Goal: Information Seeking & Learning: Learn about a topic

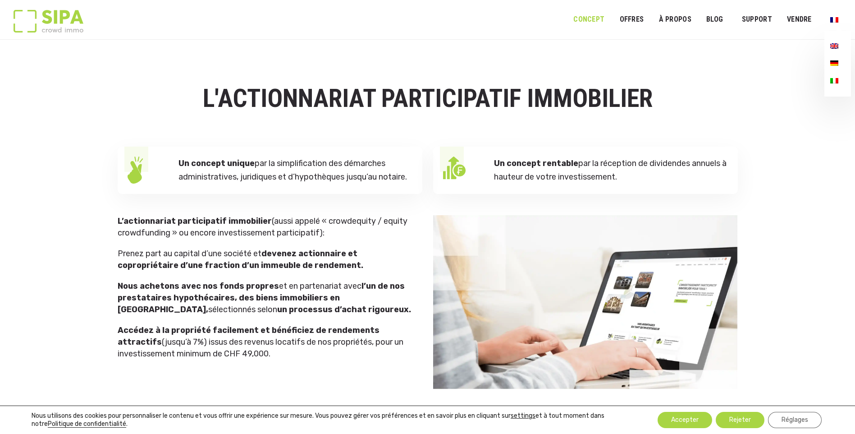
drag, startPoint x: 832, startPoint y: 22, endPoint x: 838, endPoint y: 62, distance: 41.1
click at [838, 31] on li "Ouvrir le menu" at bounding box center [836, 19] width 23 height 23
click at [838, 62] on img "Menu principal" at bounding box center [835, 62] width 8 height 5
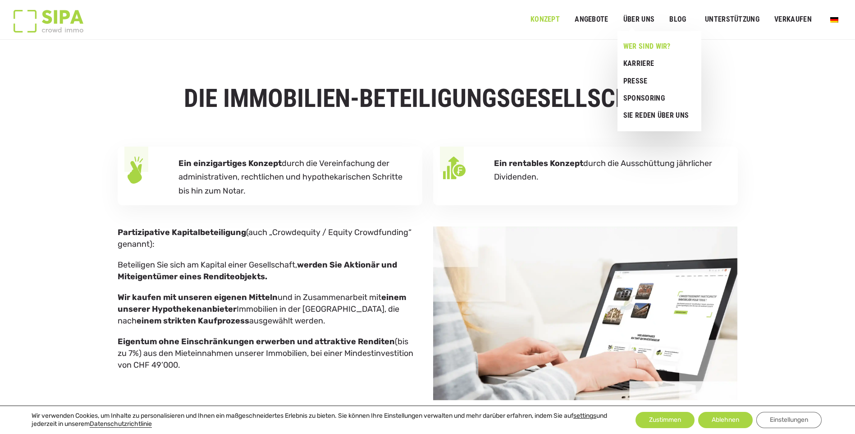
click at [649, 48] on link "Wer sind wir?" at bounding box center [657, 46] width 78 height 17
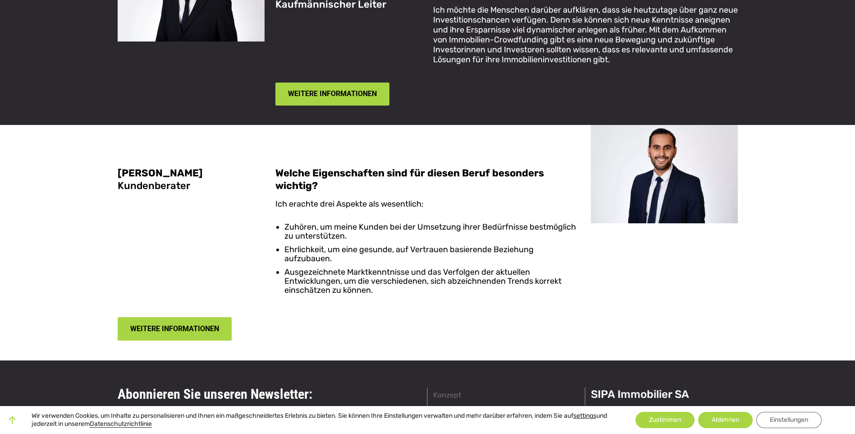
scroll to position [2165, 0]
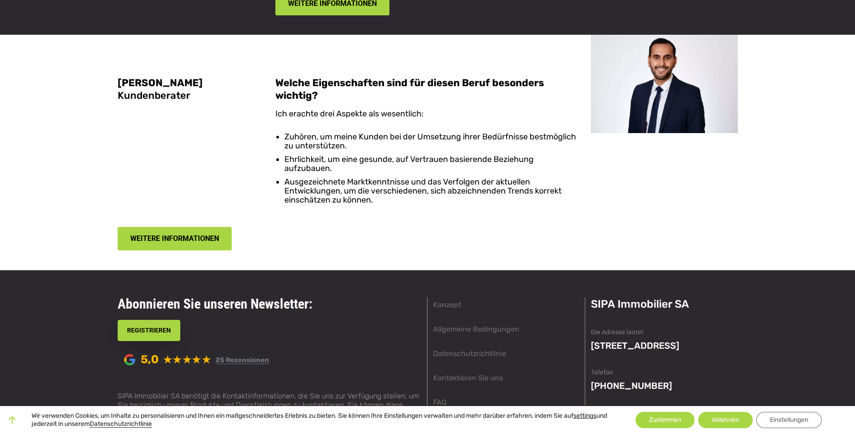
drag, startPoint x: 689, startPoint y: 280, endPoint x: 584, endPoint y: 271, distance: 105.0
click at [584, 271] on footer "Abonnieren Sie unseren Newsletter: REGISTRIEREN Abonnieren Sie unseren Newslett…" at bounding box center [427, 371] width 855 height 202
copy div "Allgemeine Bedingungen Datenschutzrichtlinie Kontaktieren Sie uns FAQ Blog SIPA…"
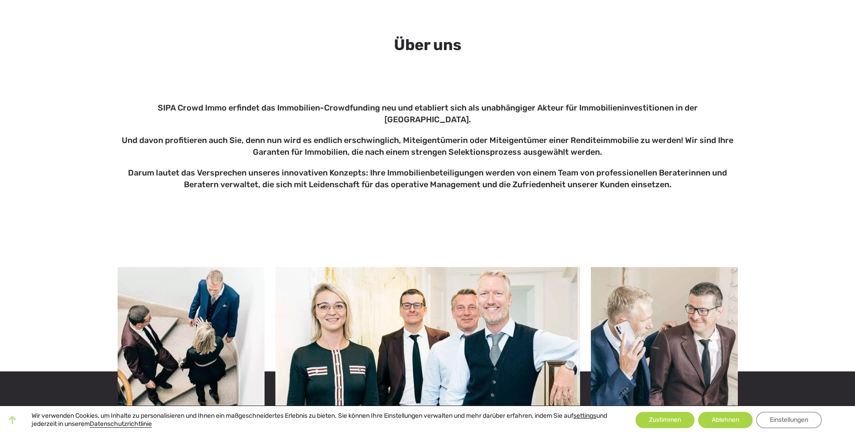
scroll to position [0, 0]
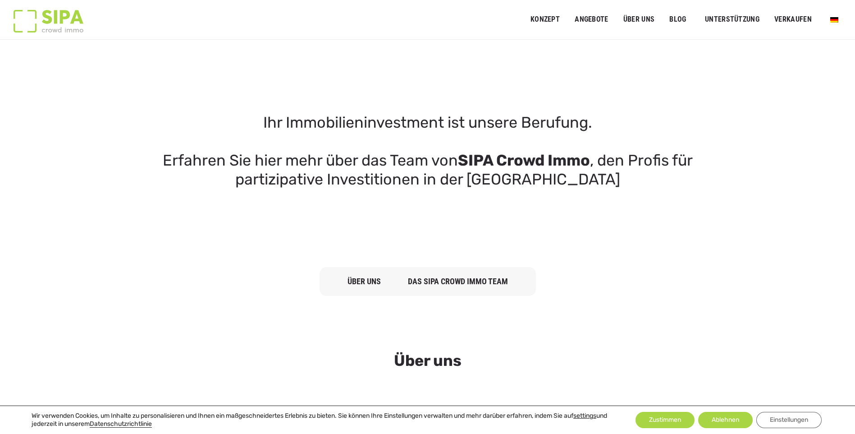
click at [60, 18] on img at bounding box center [49, 21] width 70 height 23
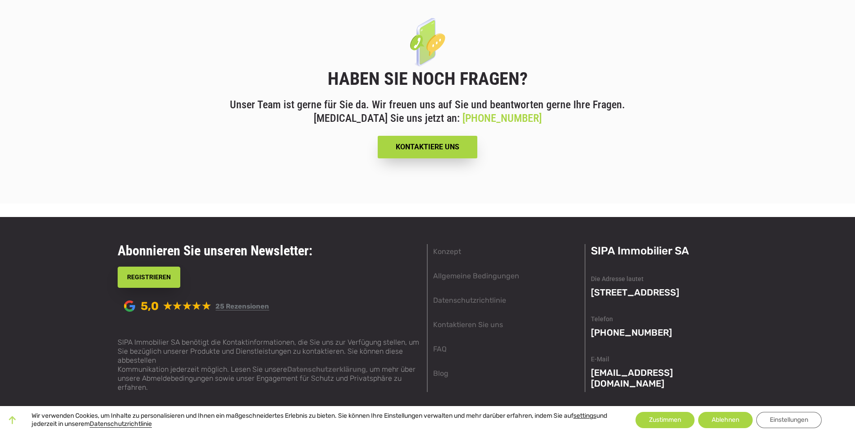
scroll to position [3363, 0]
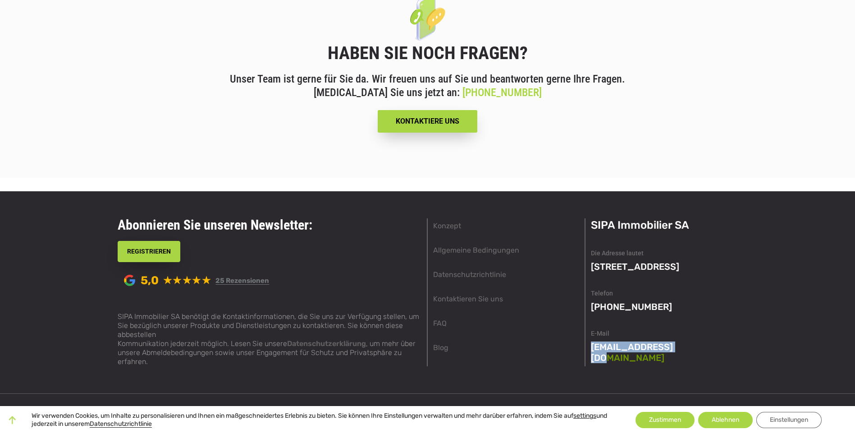
drag, startPoint x: 685, startPoint y: 341, endPoint x: 676, endPoint y: 345, distance: 9.5
click at [676, 345] on div "Die Adresse lautet Rue du Lion-d’Or 6, 1003 Lausanne Telefon +41 21 588 12 72 E…" at bounding box center [664, 304] width 147 height 118
copy div "[EMAIL_ADDRESS][DOMAIN_NAME]"
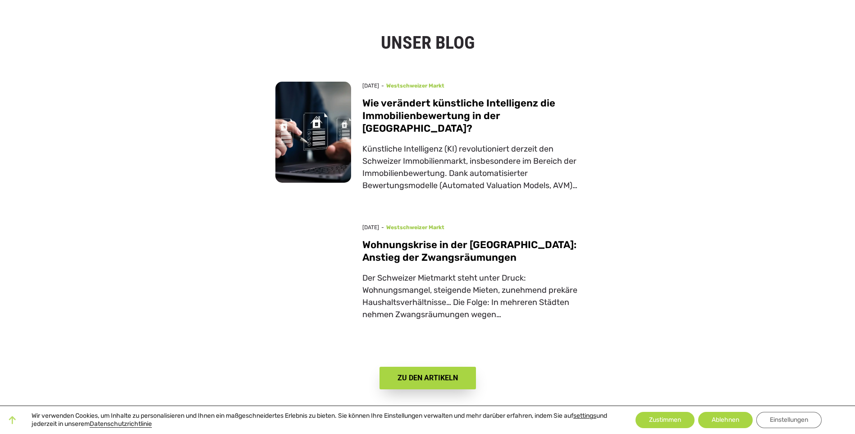
scroll to position [2822, 0]
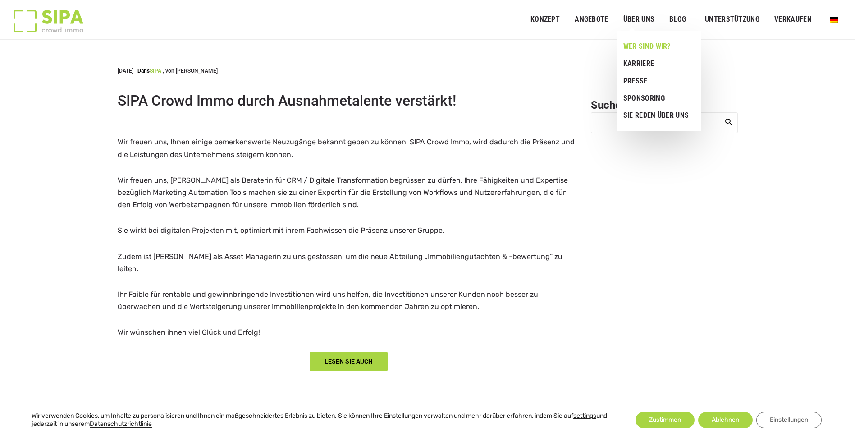
click at [638, 41] on link "Wer sind wir?" at bounding box center [657, 46] width 78 height 17
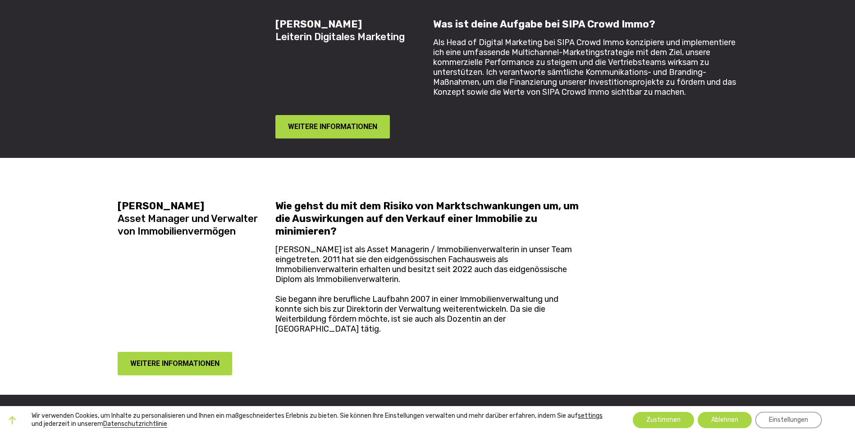
scroll to position [1669, 0]
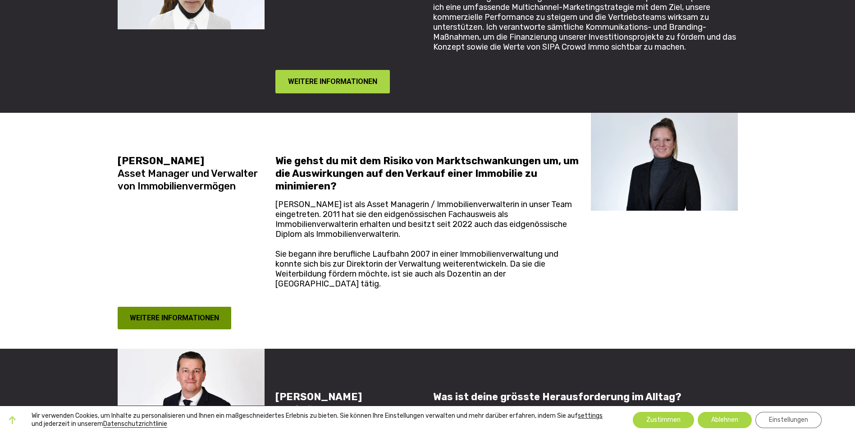
click at [198, 307] on button "WEITERE INFORMATIONEN" at bounding box center [175, 318] width 114 height 23
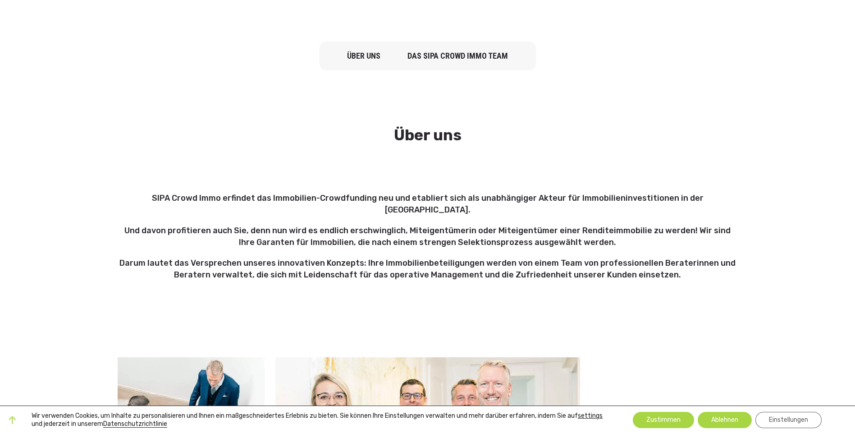
scroll to position [0, 0]
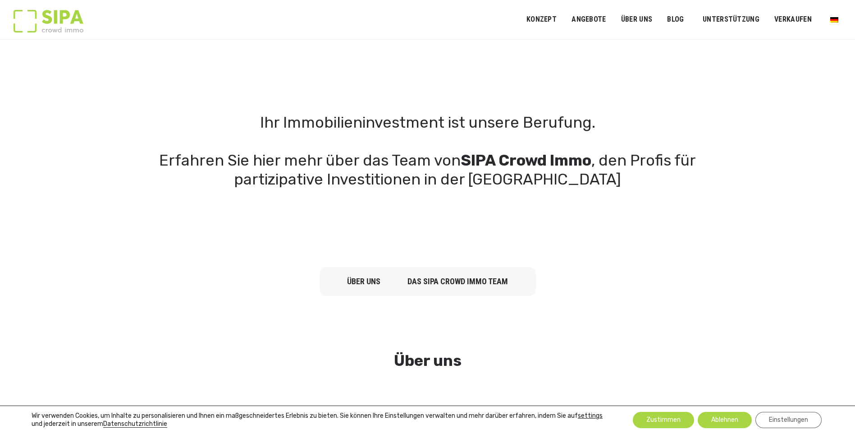
click at [375, 277] on link "über uns" at bounding box center [363, 280] width 33 height 9
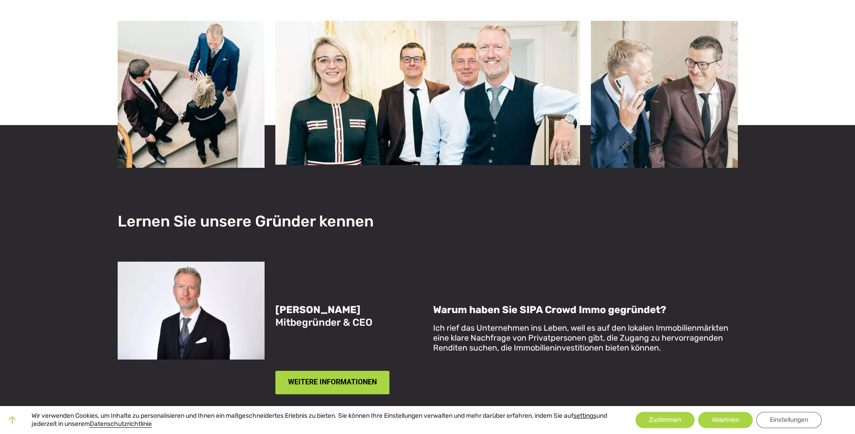
scroll to position [787, 0]
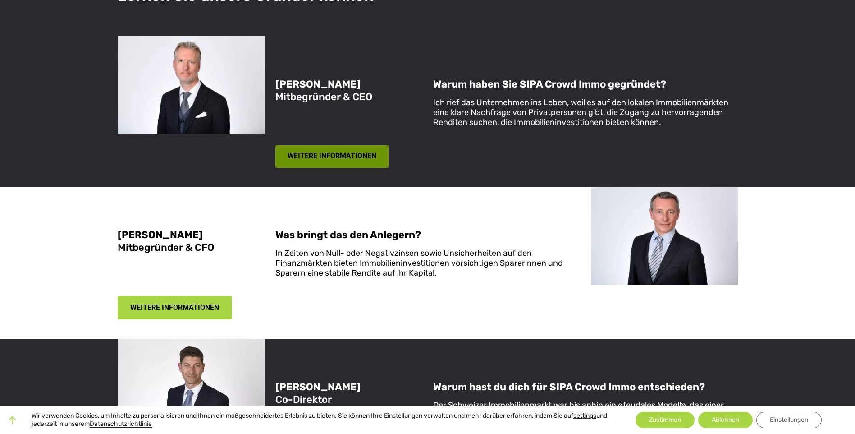
click at [354, 145] on button "WEITERE INFORMATIONEN" at bounding box center [333, 156] width 114 height 23
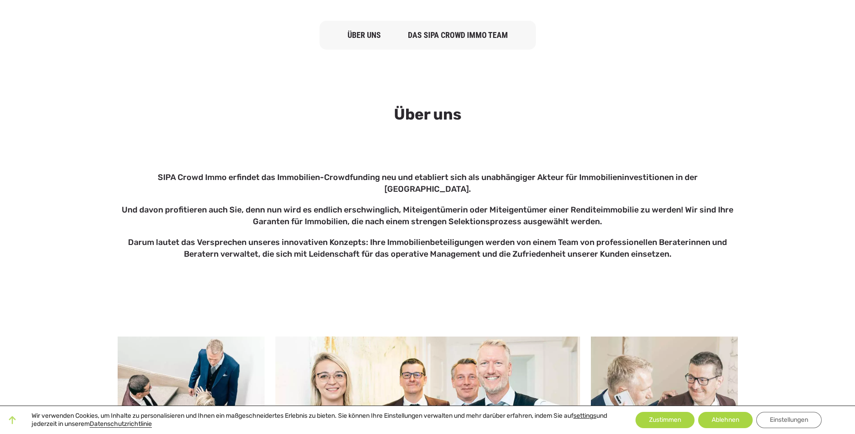
scroll to position [0, 0]
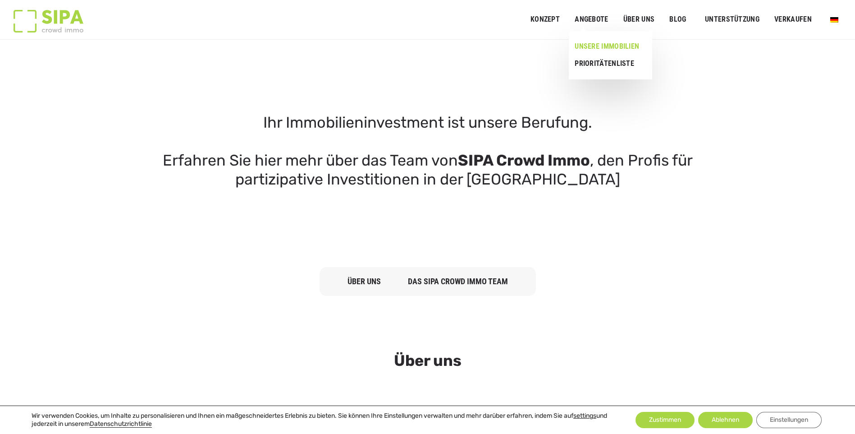
click at [601, 46] on link "UNSERE IMMOBILIEN" at bounding box center [607, 46] width 76 height 17
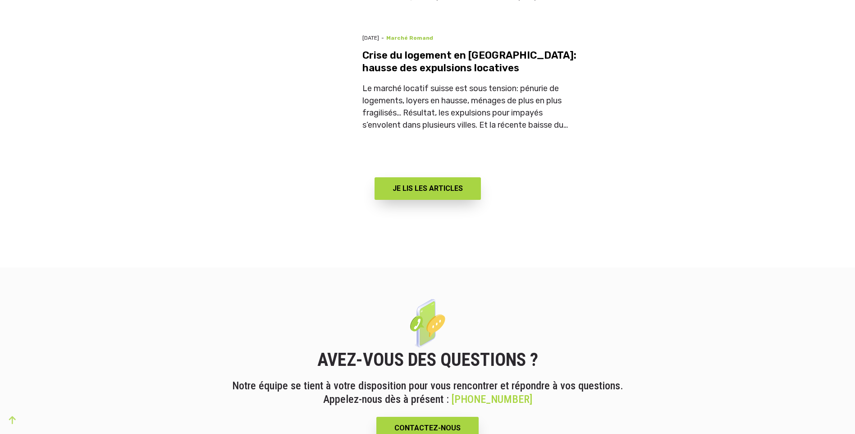
scroll to position [3282, 0]
